Goal: Find specific page/section: Find specific page/section

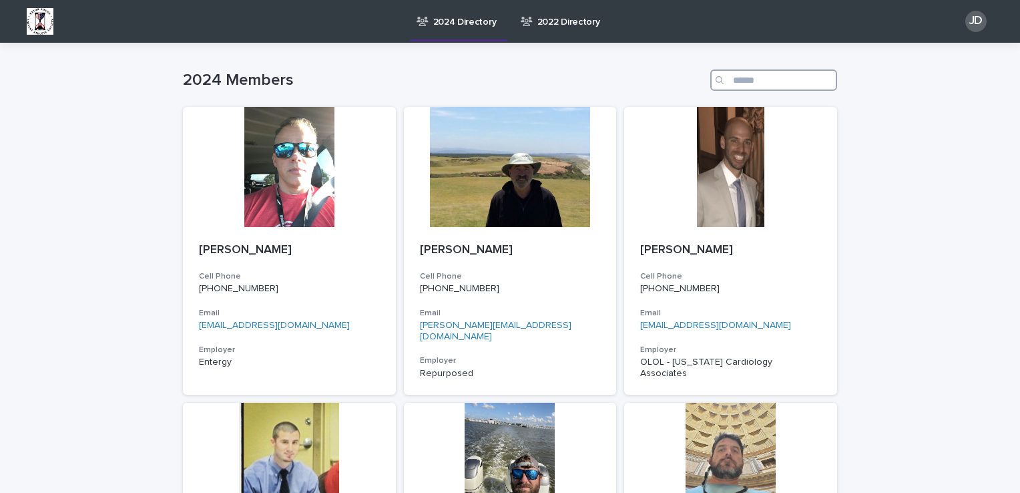
click at [743, 75] on input "Search" at bounding box center [774, 79] width 127 height 21
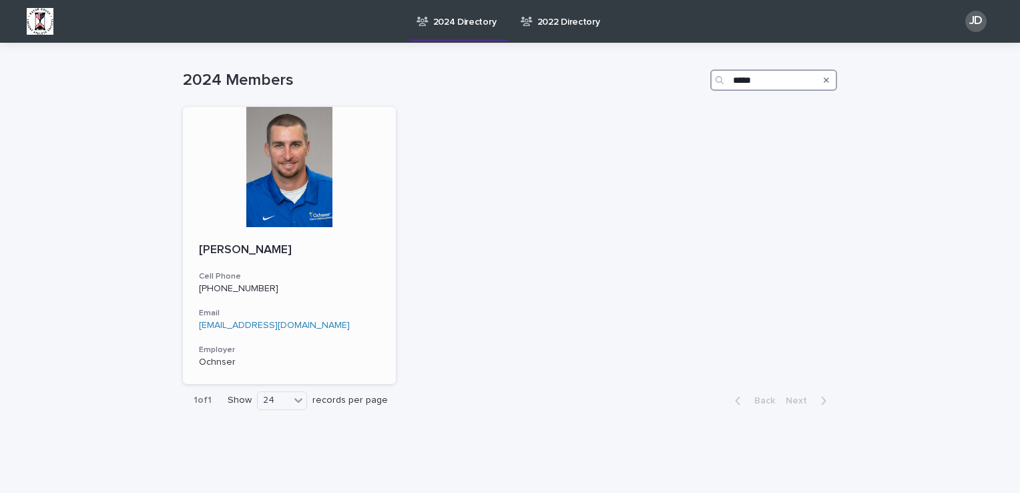
type input "*****"
click at [280, 175] on div at bounding box center [289, 167] width 213 height 120
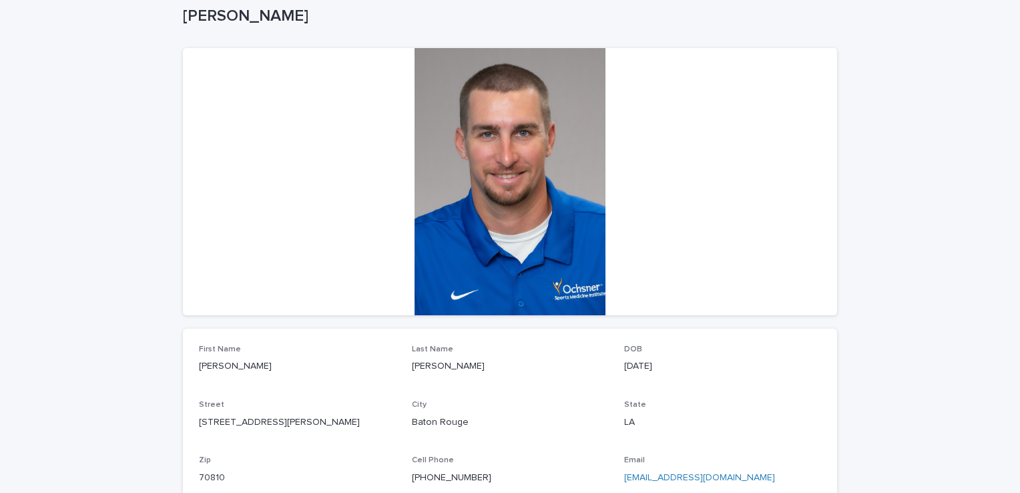
scroll to position [77, 0]
